Goal: Navigation & Orientation: Find specific page/section

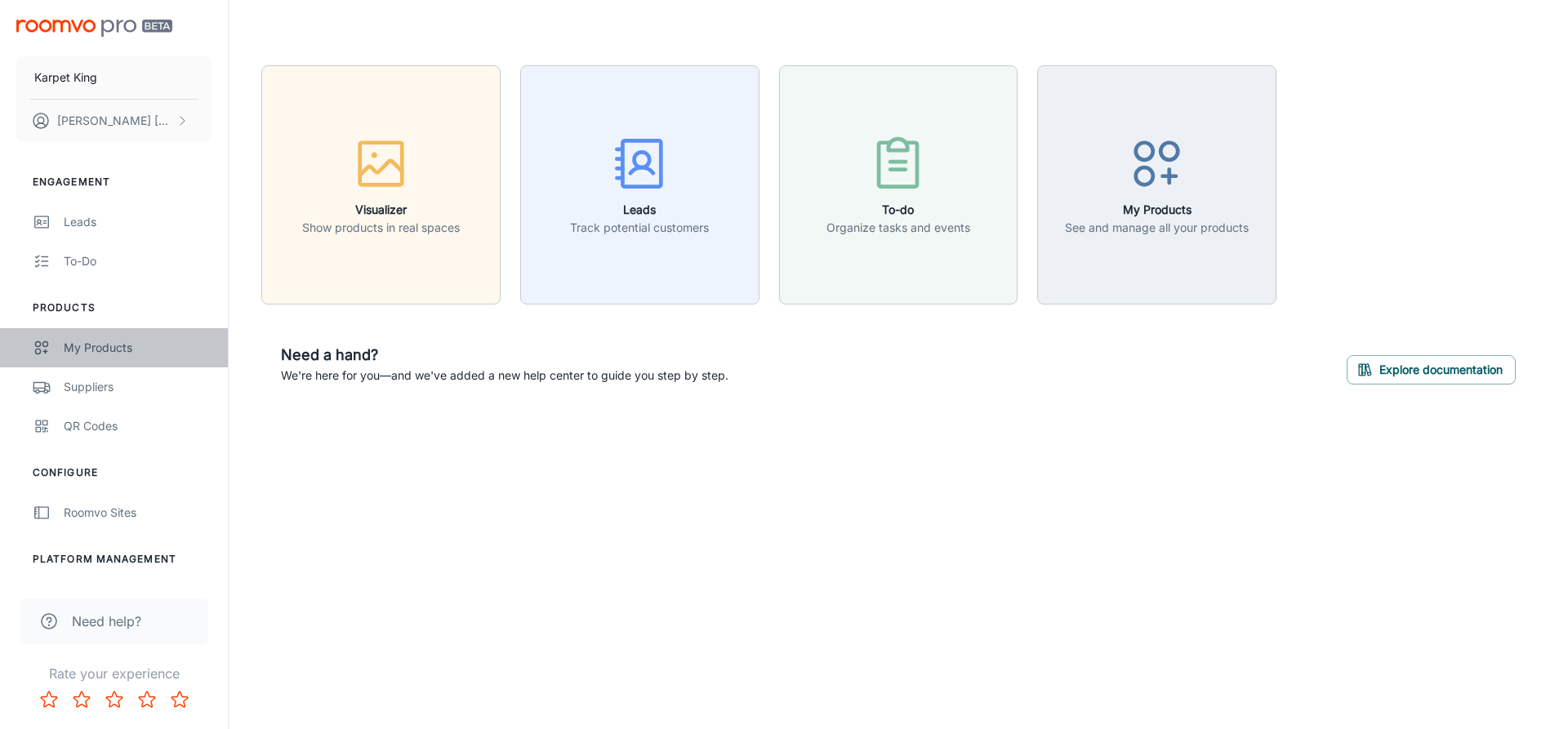
click at [101, 339] on div "My Products" at bounding box center [137, 347] width 148 height 18
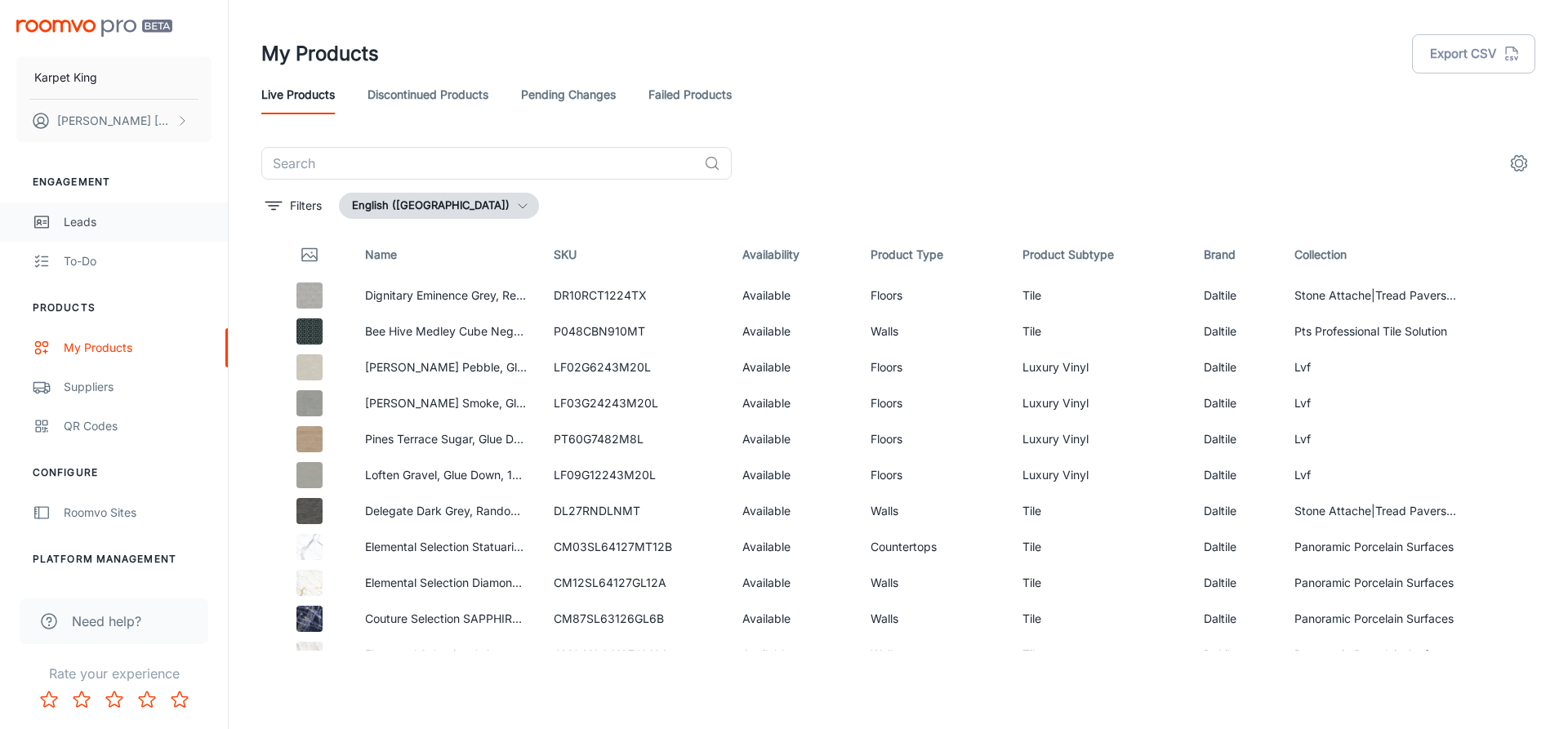
click at [79, 220] on div "Leads" at bounding box center [137, 222] width 148 height 18
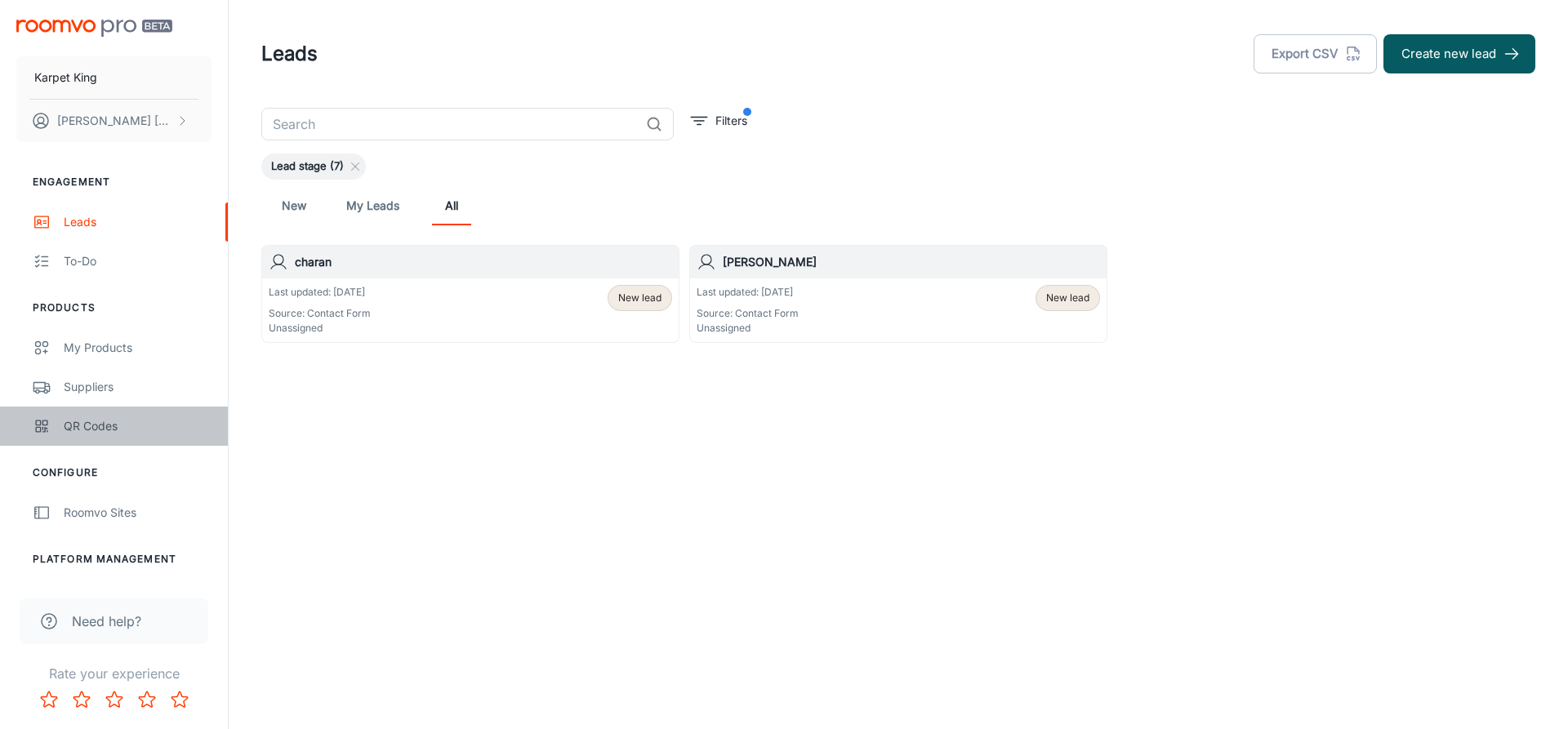
click at [62, 422] on link "QR Codes" at bounding box center [114, 426] width 228 height 40
click at [538, 499] on div "Karpet King [PERSON_NAME] Engagement Leads To-do Products My Products Suppliers…" at bounding box center [784, 364] width 1568 height 729
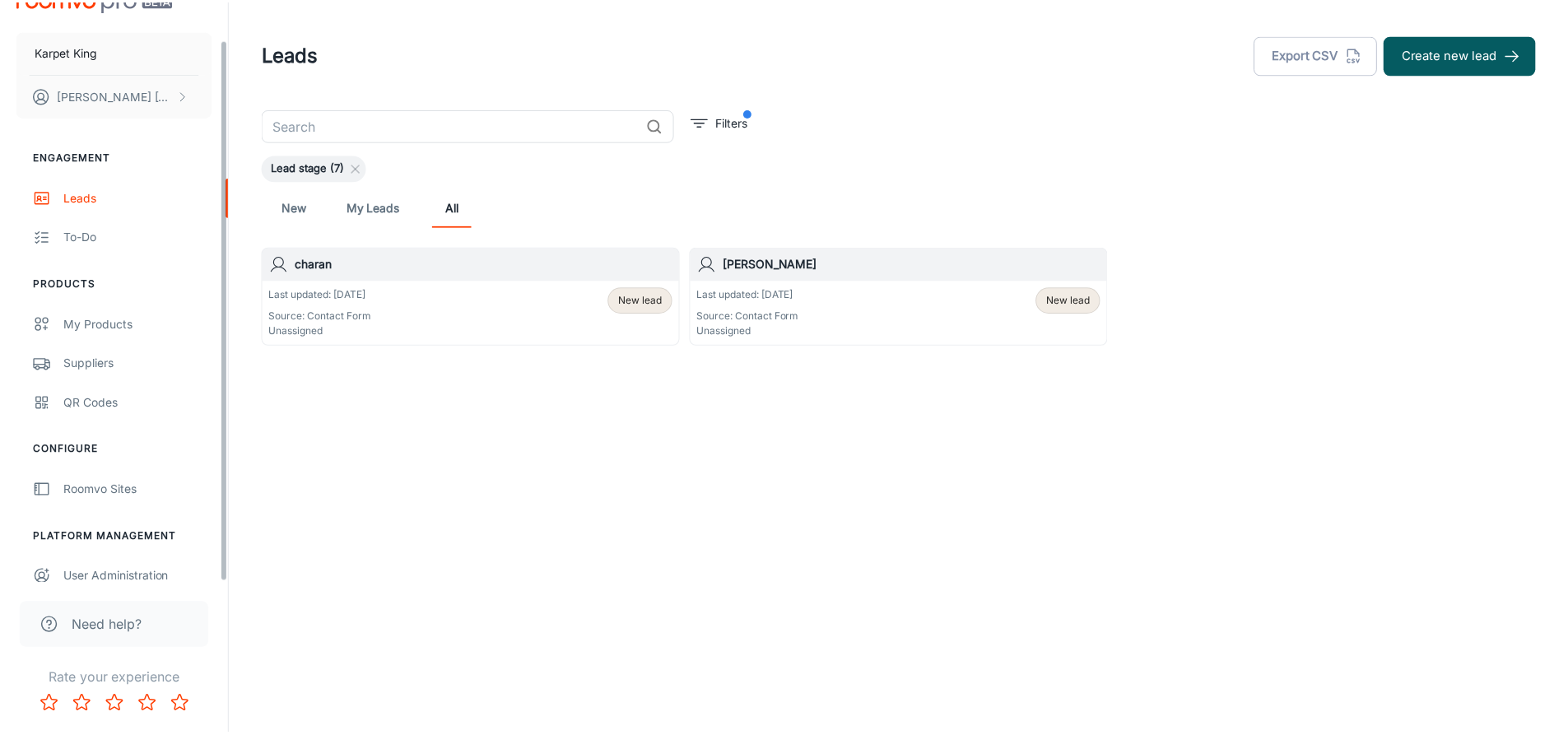
scroll to position [40, 0]
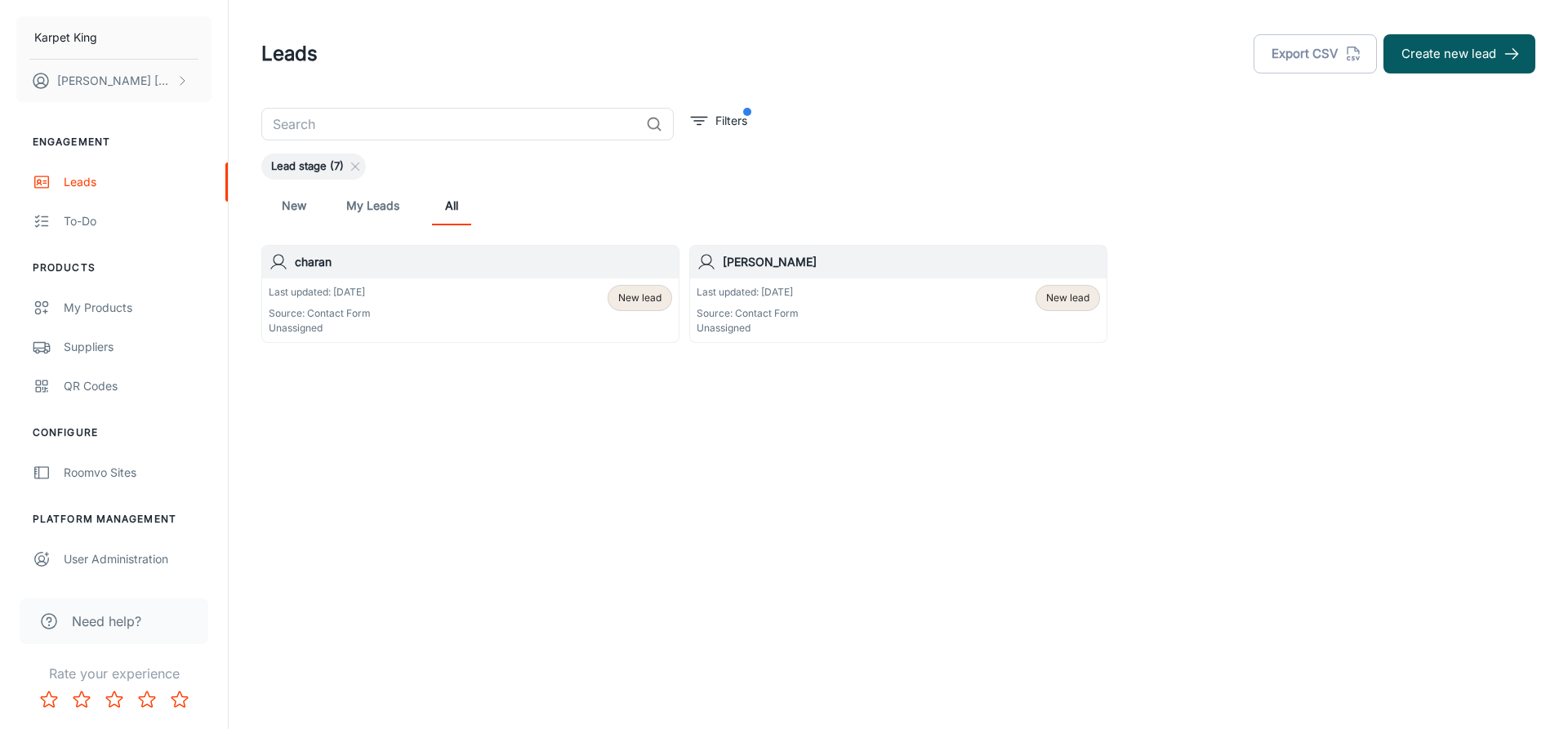
click at [341, 449] on div "Leads Export CSV Create new lead ​ Filters Lead stage (7) New My Leads All char…" at bounding box center [898, 230] width 1339 height 460
click at [120, 474] on div "Roomvo Sites" at bounding box center [137, 472] width 148 height 18
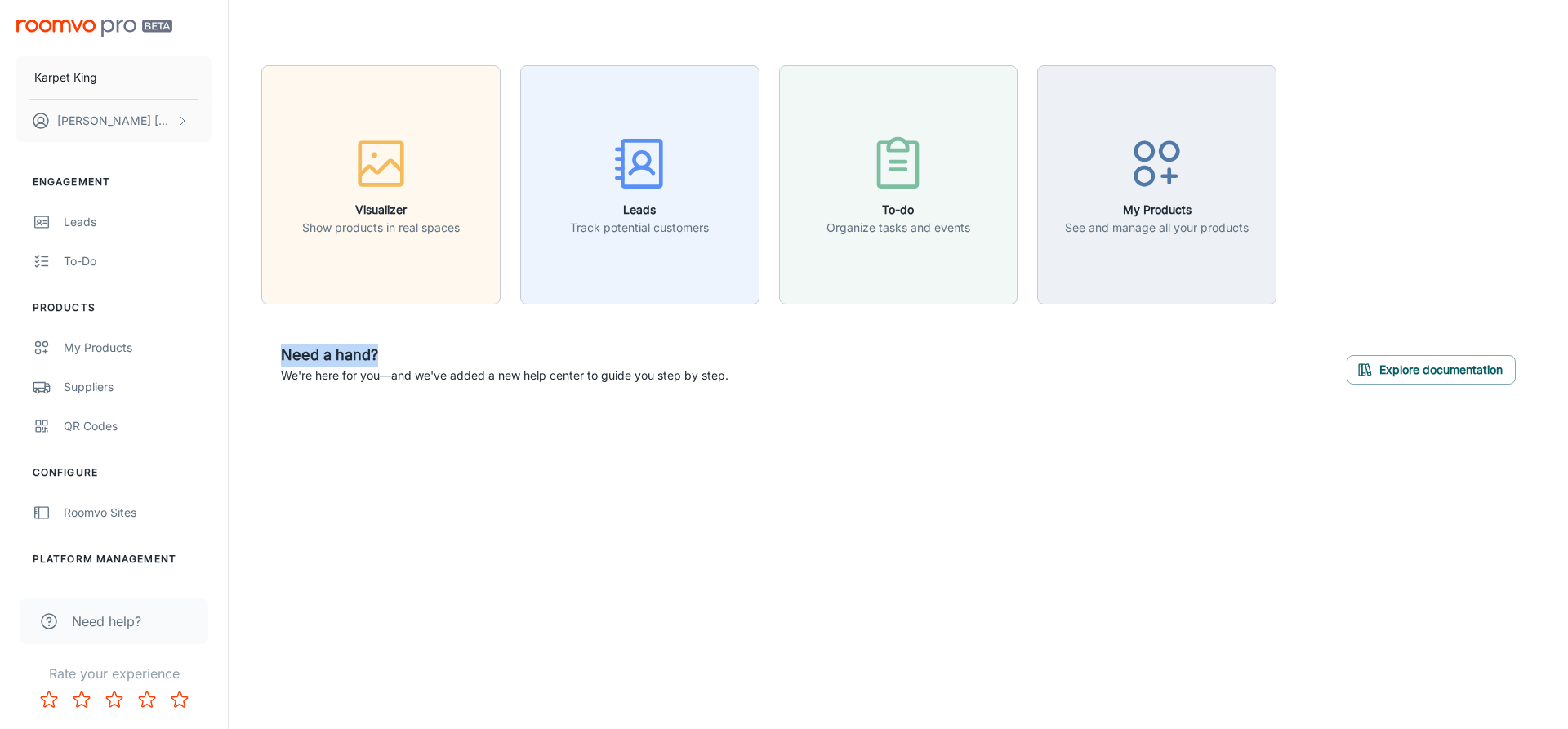
drag, startPoint x: 281, startPoint y: 356, endPoint x: 636, endPoint y: 364, distance: 355.1
click at [636, 364] on h6 "Need a hand?" at bounding box center [504, 355] width 447 height 23
click at [85, 262] on div "To-do" at bounding box center [137, 261] width 148 height 18
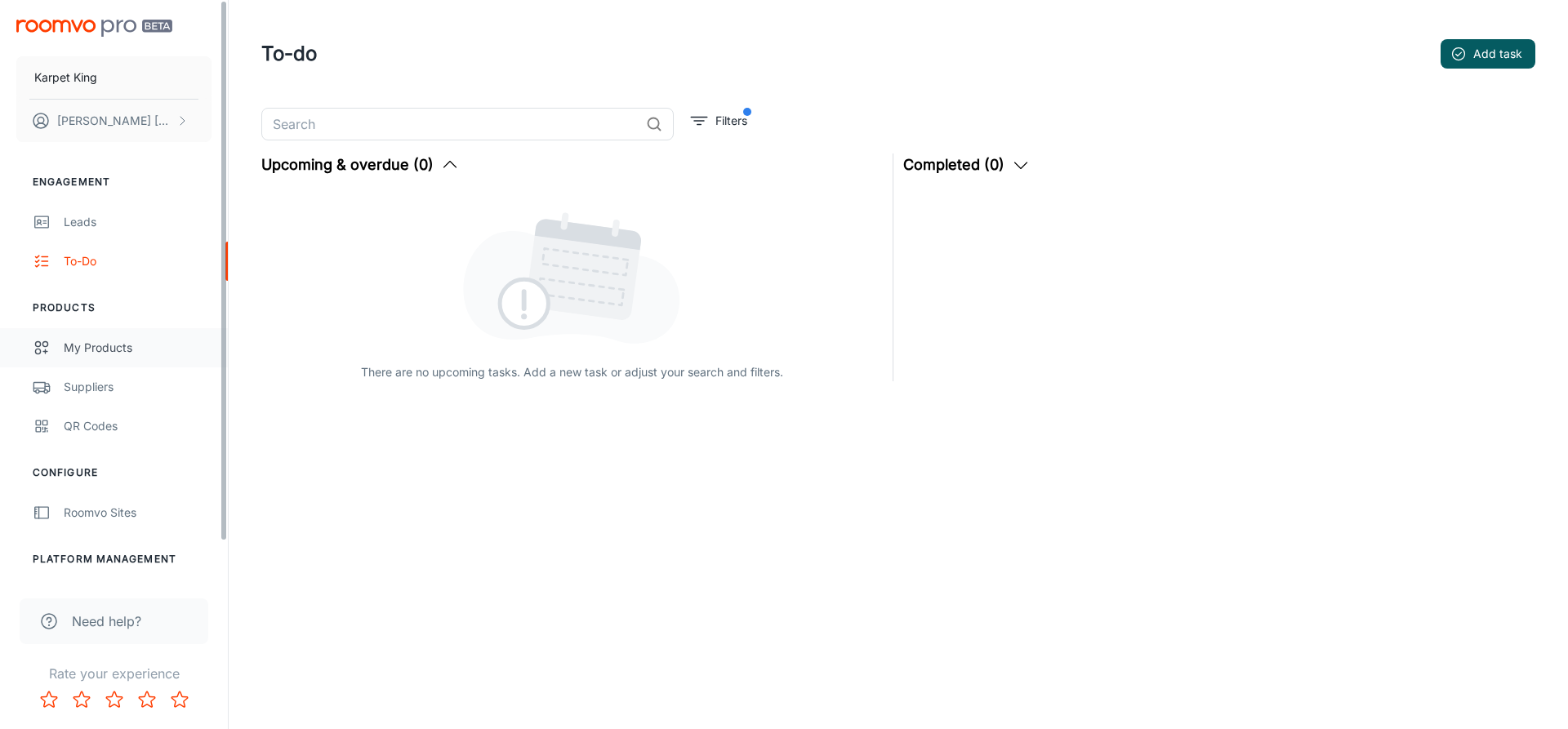
click at [119, 354] on div "My Products" at bounding box center [137, 347] width 148 height 18
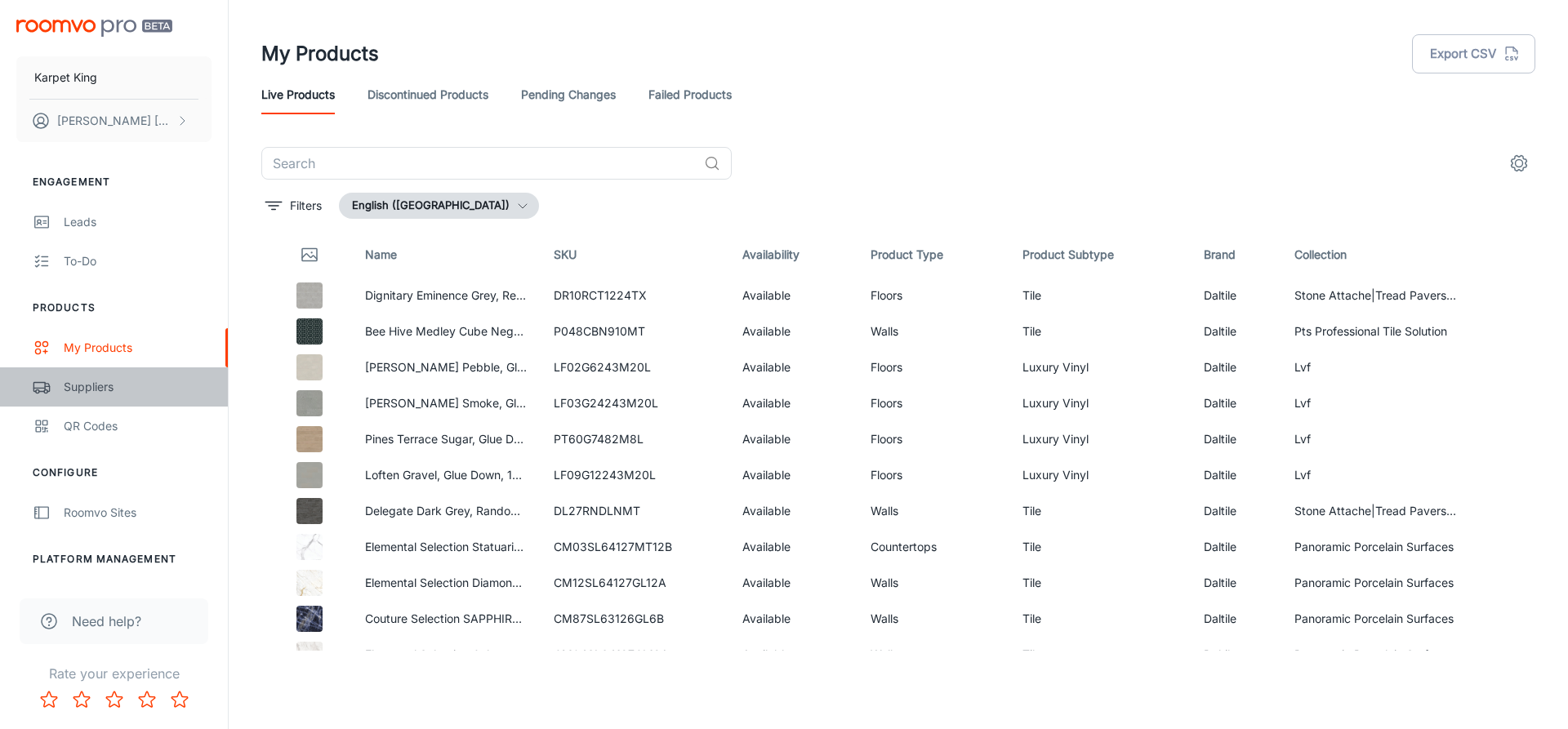
click at [71, 378] on div "Suppliers" at bounding box center [137, 387] width 148 height 18
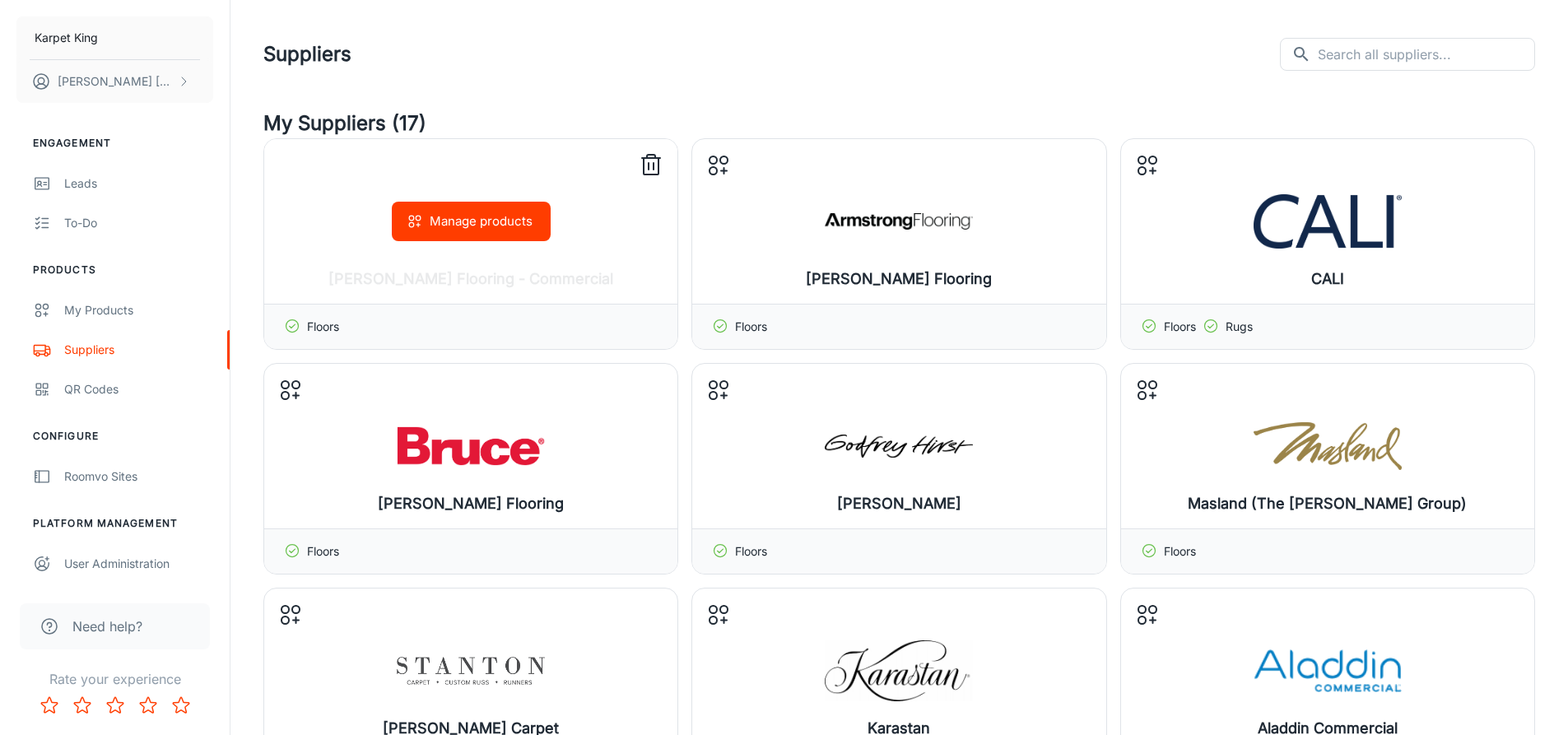
click at [553, 249] on div "Manage products" at bounding box center [471, 222] width 413 height 165
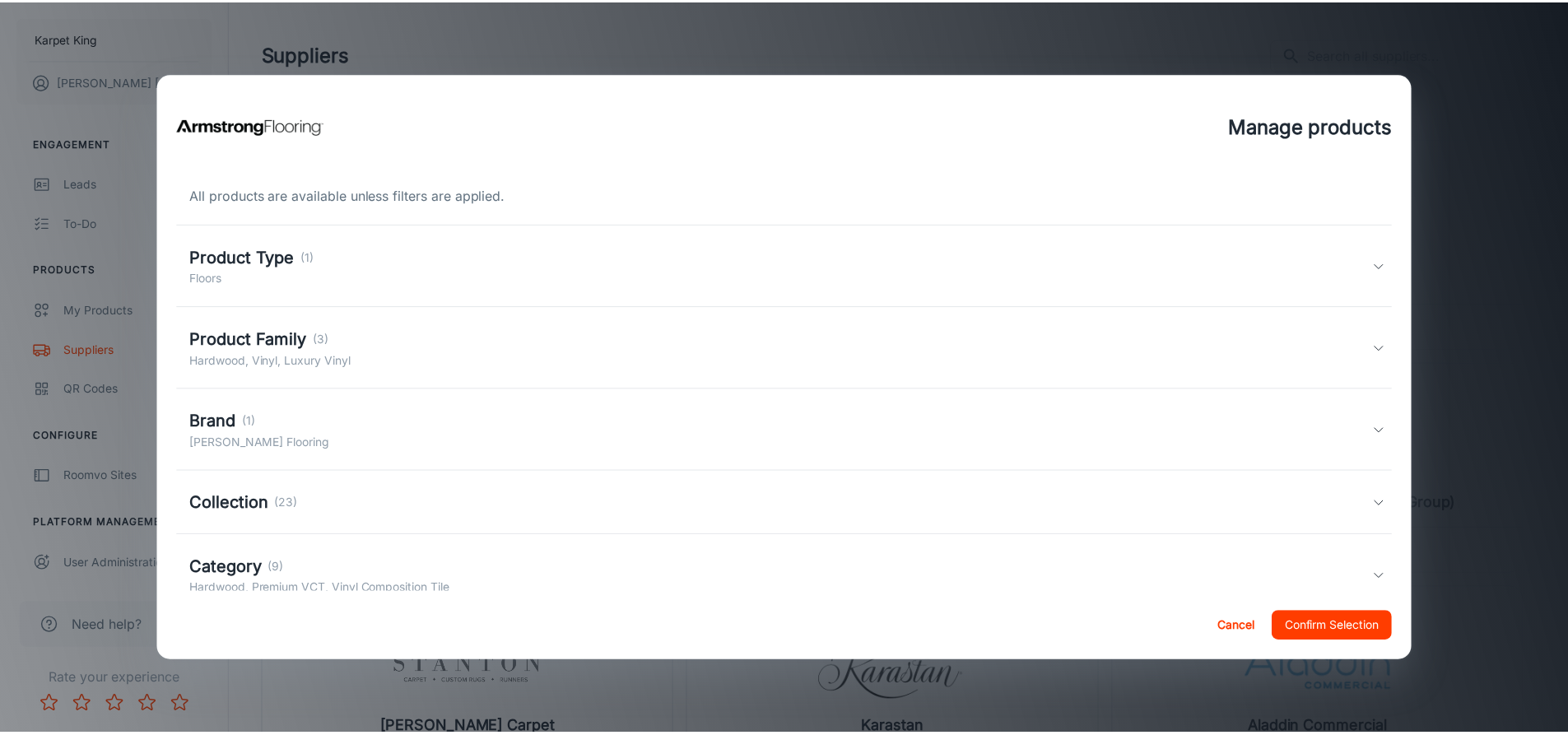
scroll to position [45, 0]
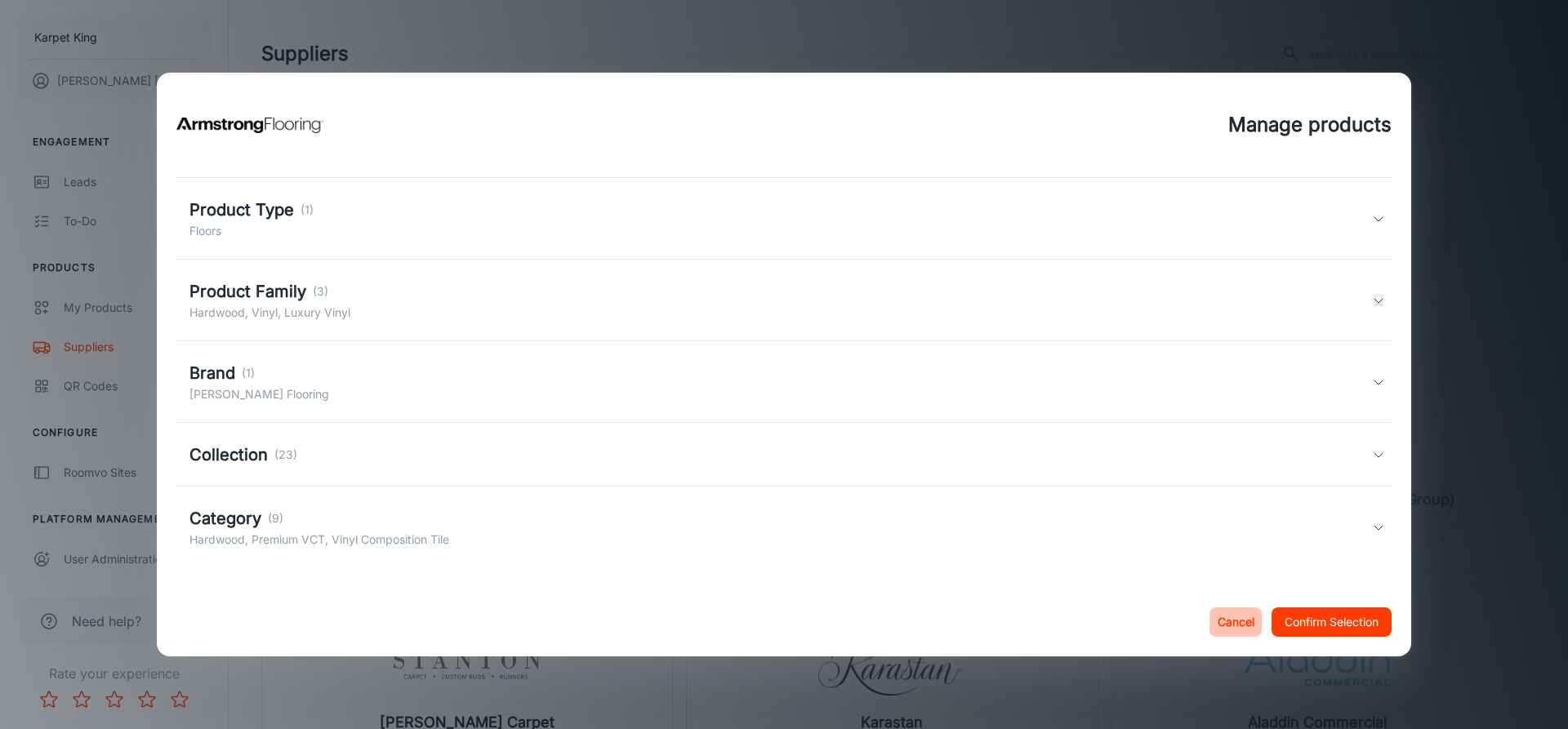
click at [1242, 620] on button "Cancel" at bounding box center [1235, 621] width 52 height 29
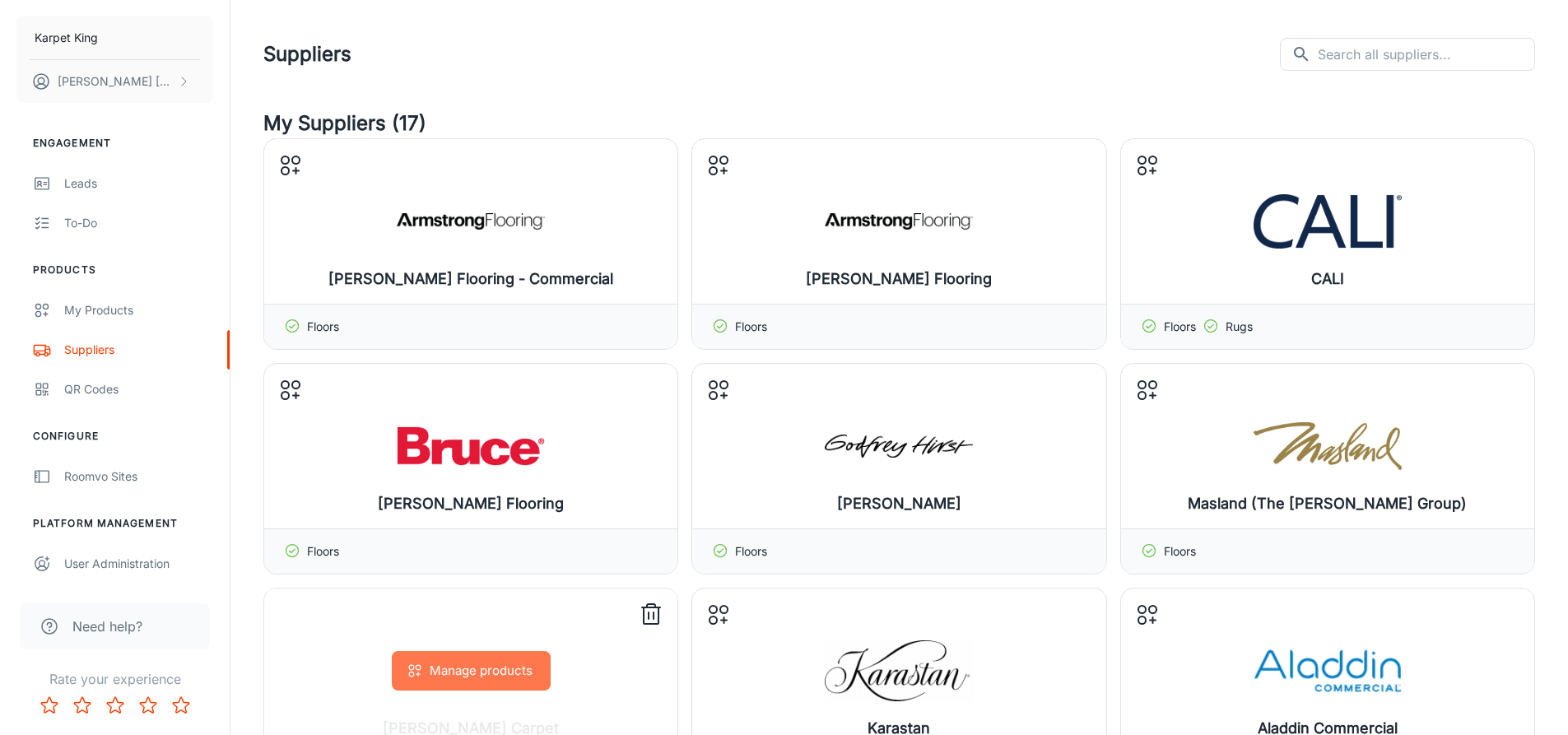
click at [458, 662] on button "Manage products" at bounding box center [471, 670] width 159 height 40
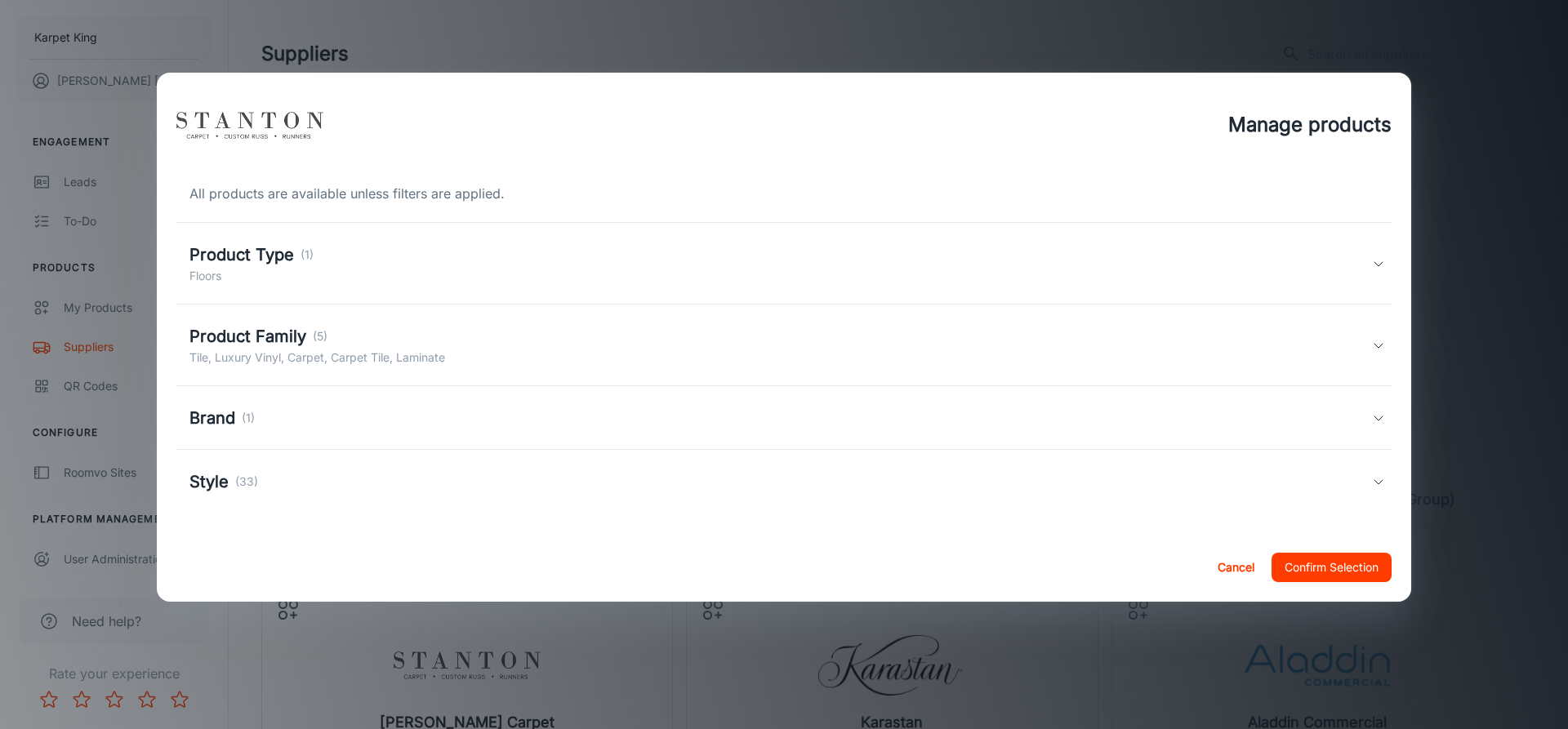
click at [1228, 558] on button "Cancel" at bounding box center [1235, 566] width 52 height 29
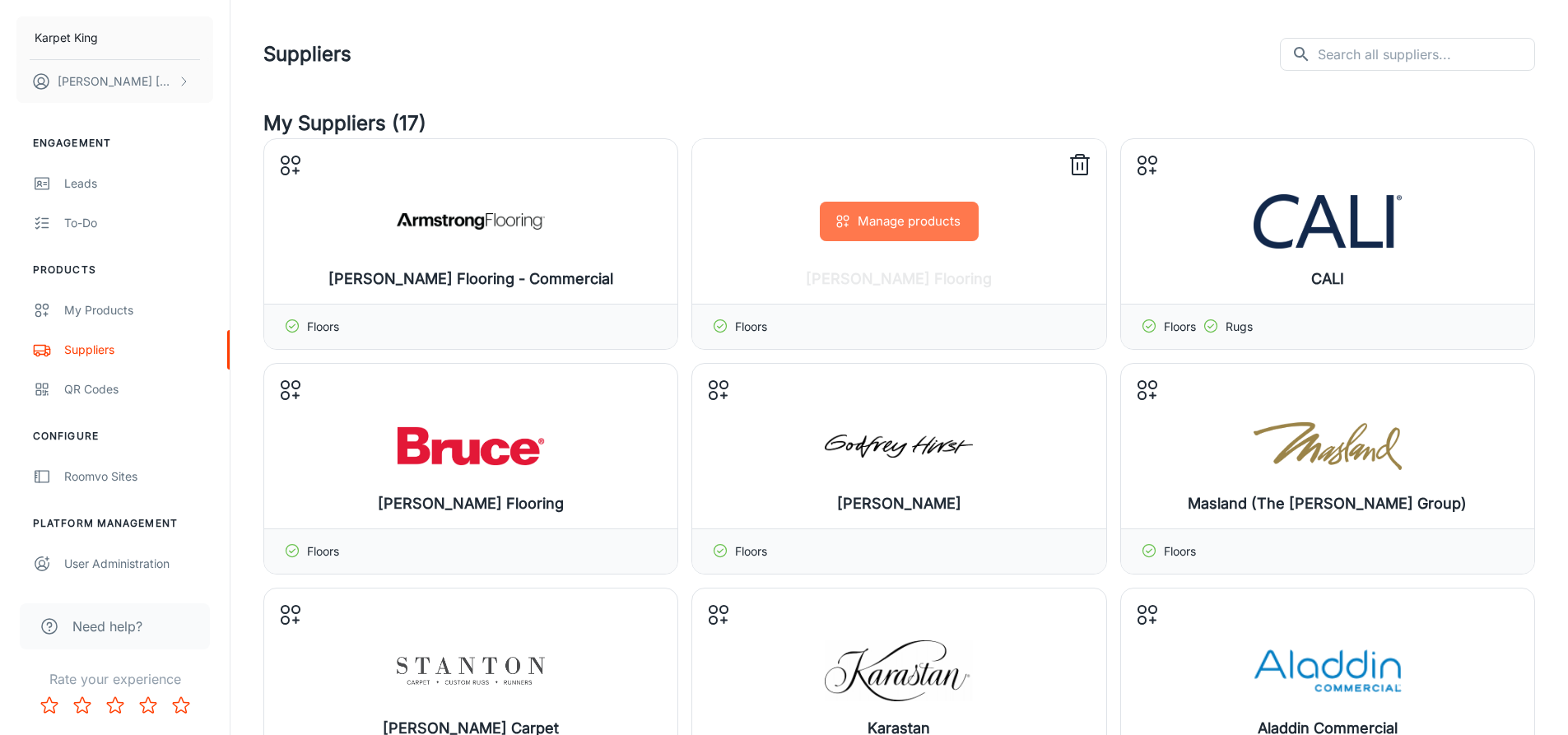
click at [861, 222] on button "Manage products" at bounding box center [898, 221] width 159 height 40
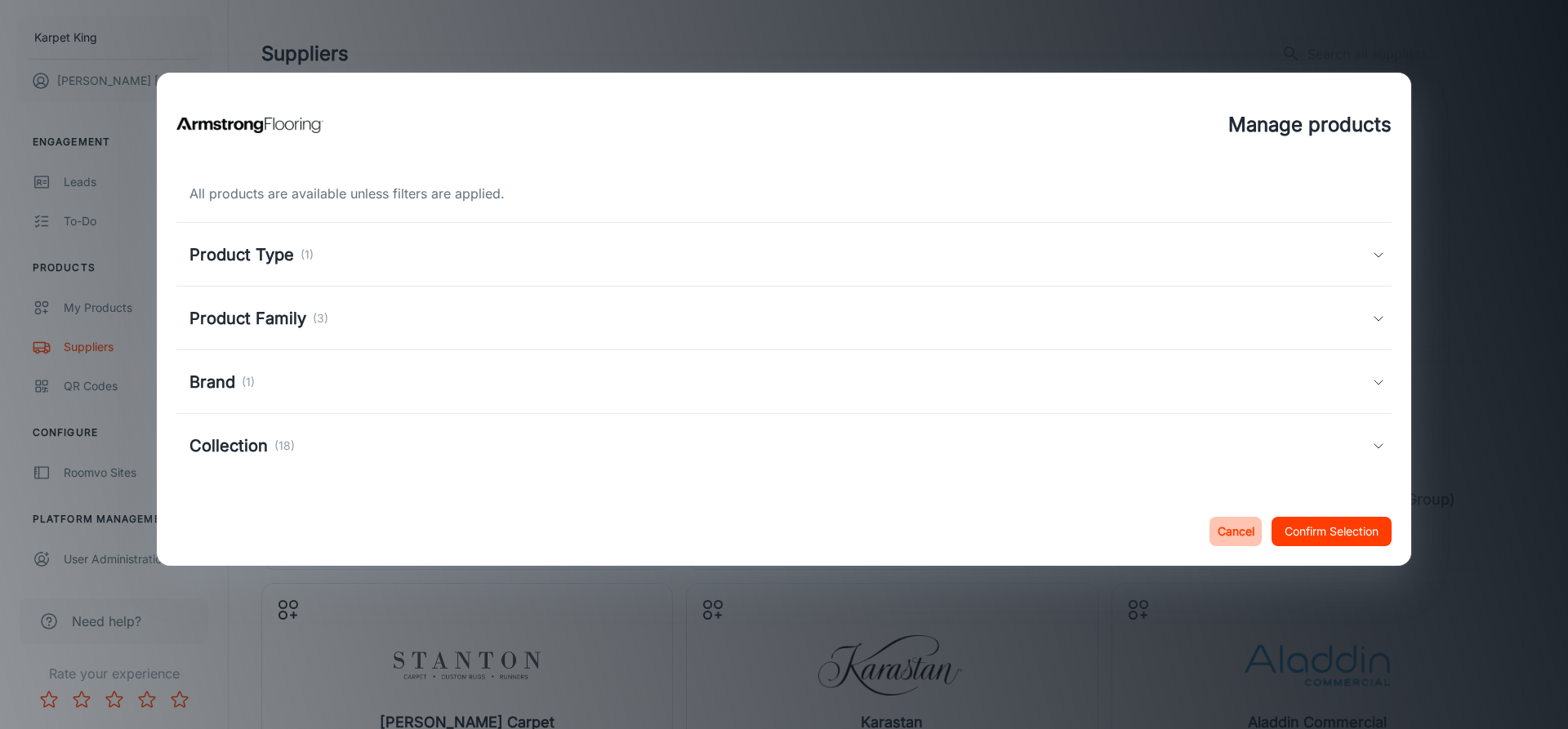
click at [1231, 538] on button "Cancel" at bounding box center [1235, 530] width 52 height 29
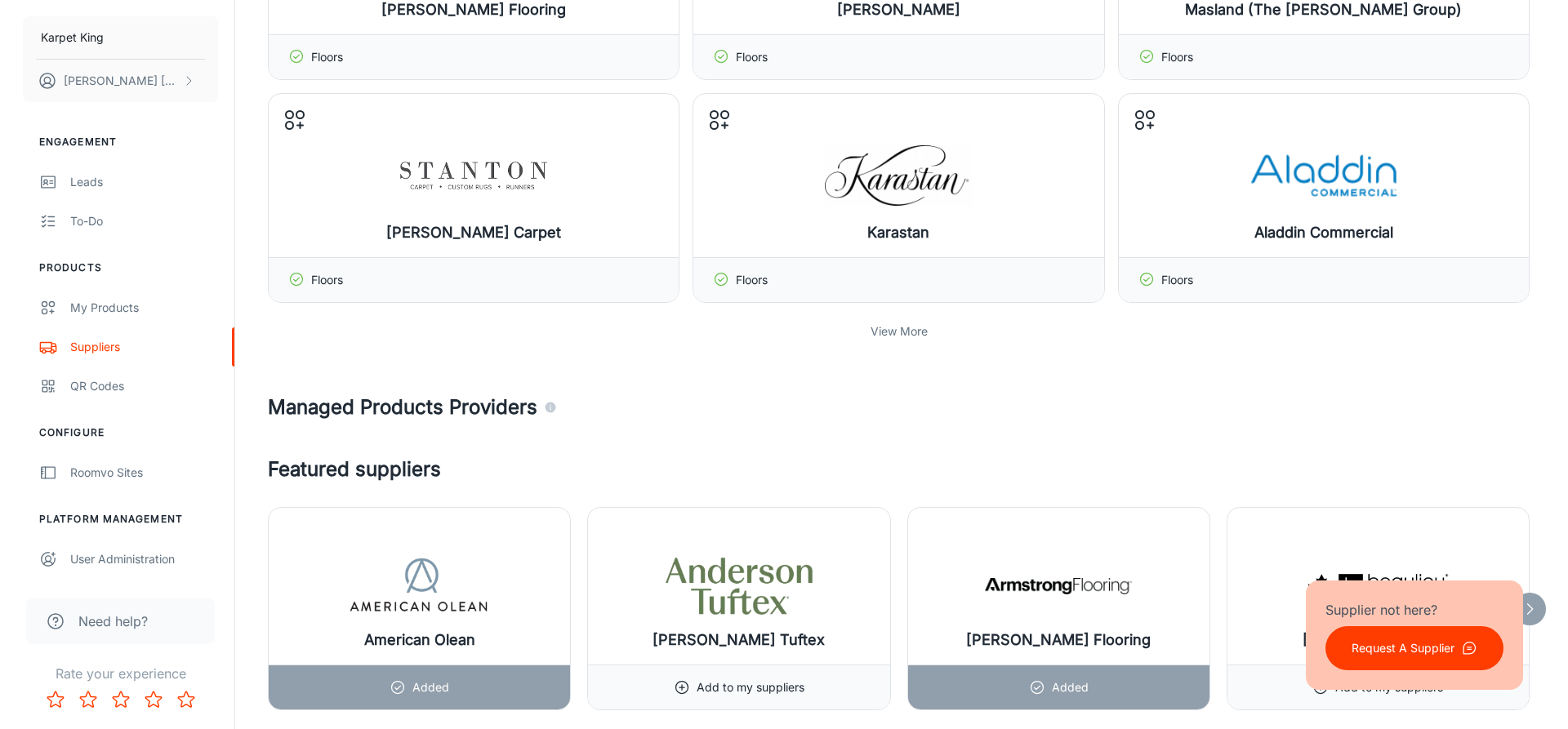
scroll to position [0, 0]
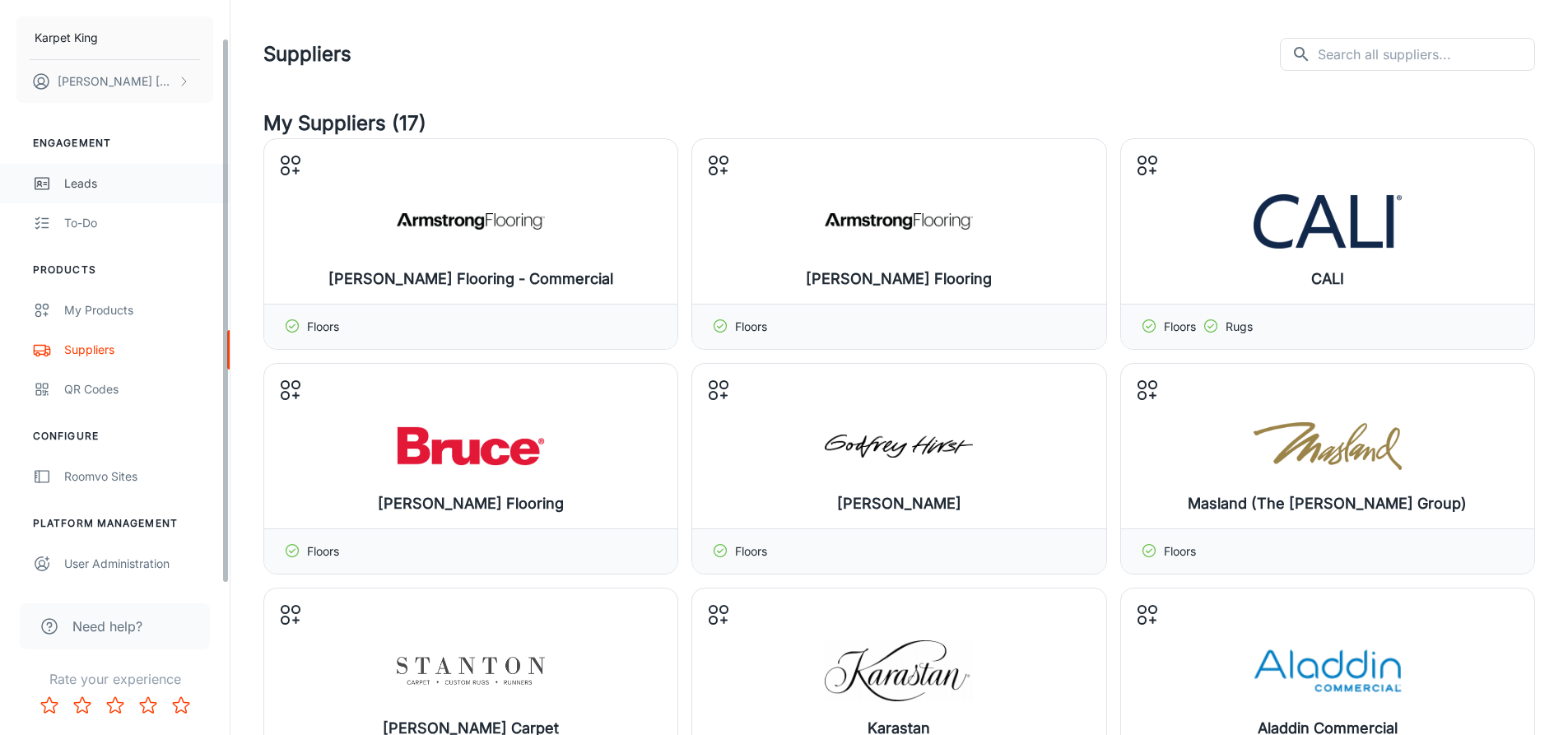
click at [78, 184] on div "Leads" at bounding box center [138, 184] width 149 height 18
